Goal: Task Accomplishment & Management: Use online tool/utility

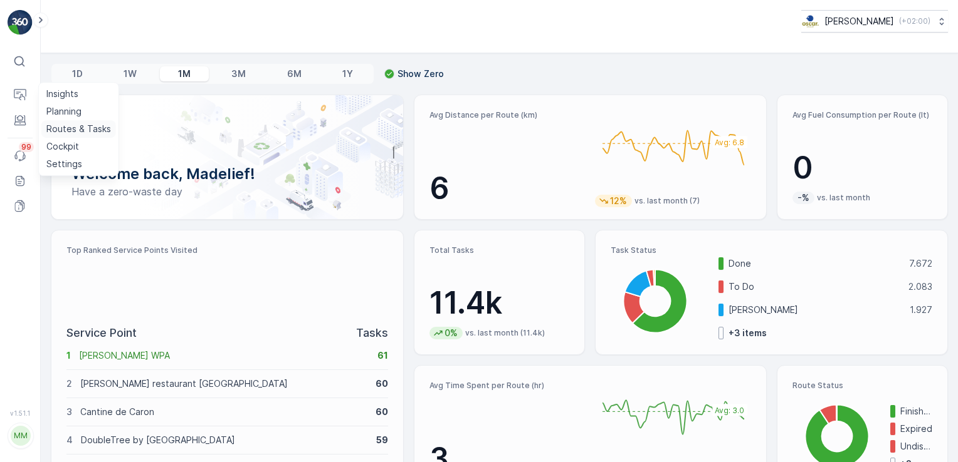
click at [62, 130] on p "Routes & Tasks" at bounding box center [78, 129] width 65 height 13
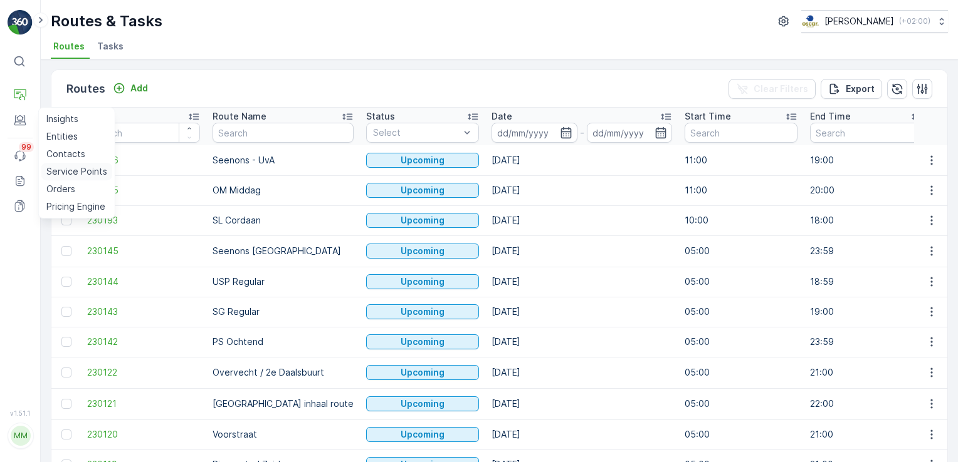
click at [67, 171] on p "Service Points" at bounding box center [76, 171] width 61 height 13
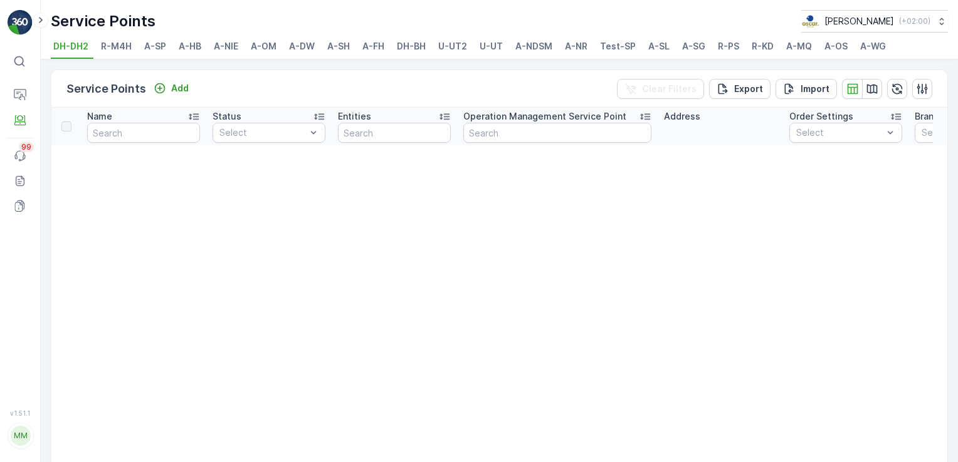
click at [418, 51] on span "DH-BH" at bounding box center [411, 46] width 29 height 13
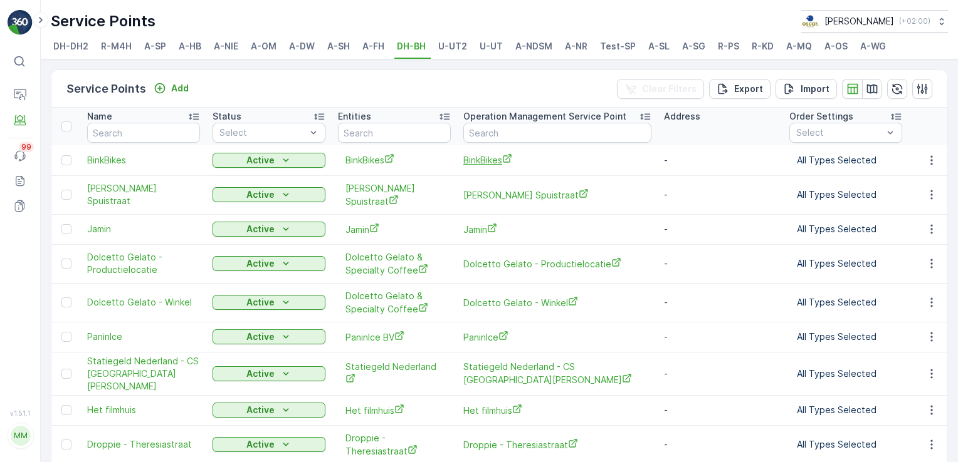
click at [482, 162] on span "BinkBikes" at bounding box center [557, 160] width 188 height 13
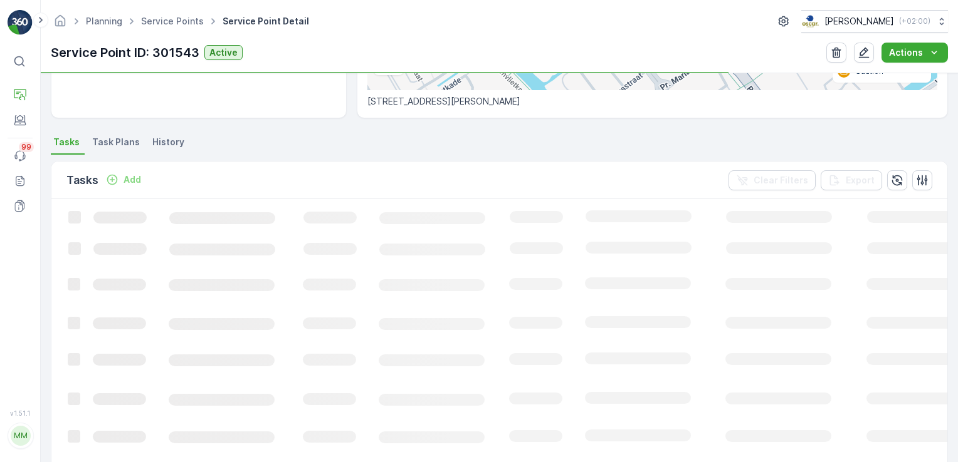
scroll to position [278, 0]
click at [122, 140] on span "Task Plans" at bounding box center [116, 142] width 48 height 13
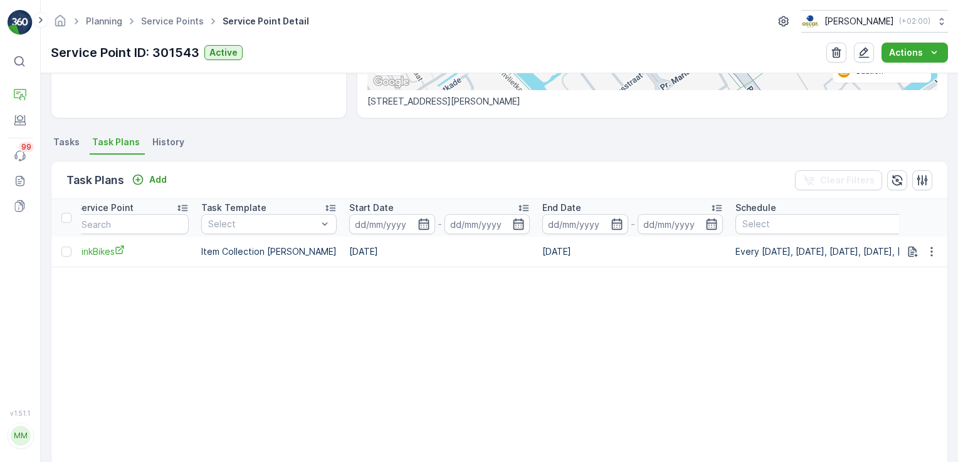
scroll to position [0, 523]
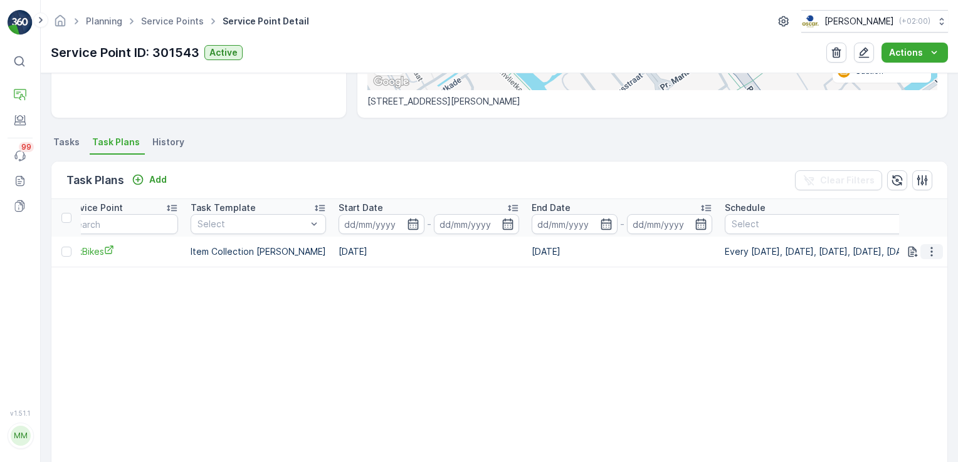
click at [929, 255] on icon "button" at bounding box center [931, 252] width 13 height 13
click at [907, 290] on span "Edit Task Plan" at bounding box center [909, 287] width 58 height 13
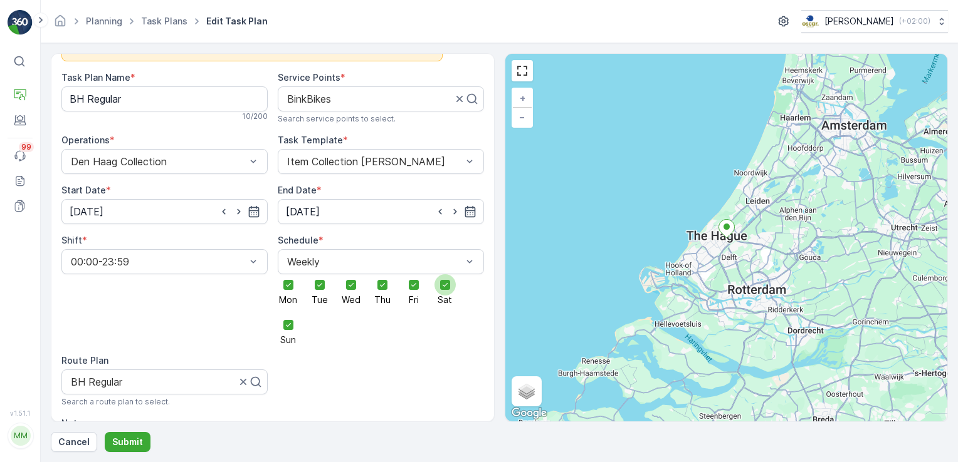
scroll to position [33, 0]
click at [248, 214] on icon "button" at bounding box center [254, 212] width 13 height 13
click at [391, 338] on div "Mon Tue Wed Thu Fri Sat Sun" at bounding box center [381, 310] width 206 height 70
click at [86, 439] on p "Cancel" at bounding box center [73, 442] width 31 height 13
